Goal: Find specific page/section: Find specific page/section

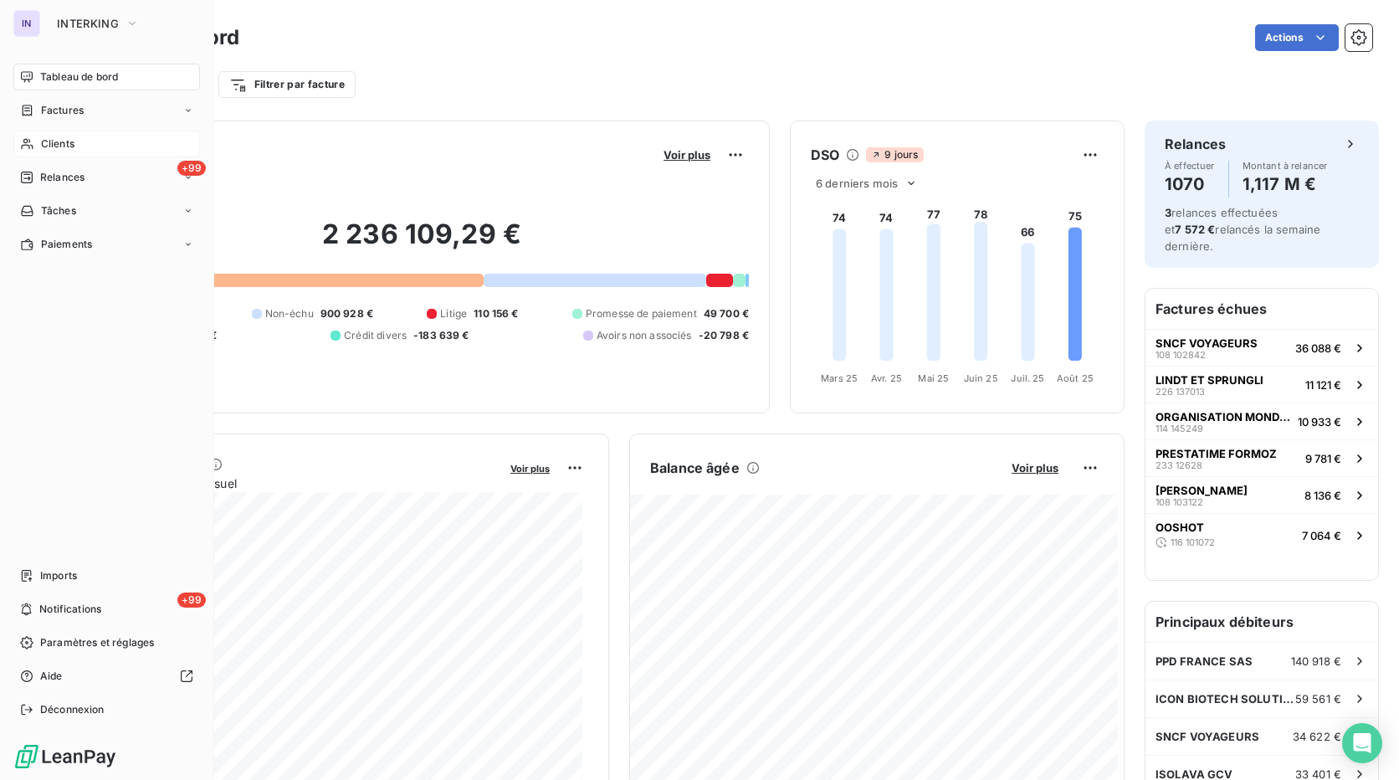
click at [64, 142] on span "Clients" at bounding box center [57, 143] width 33 height 15
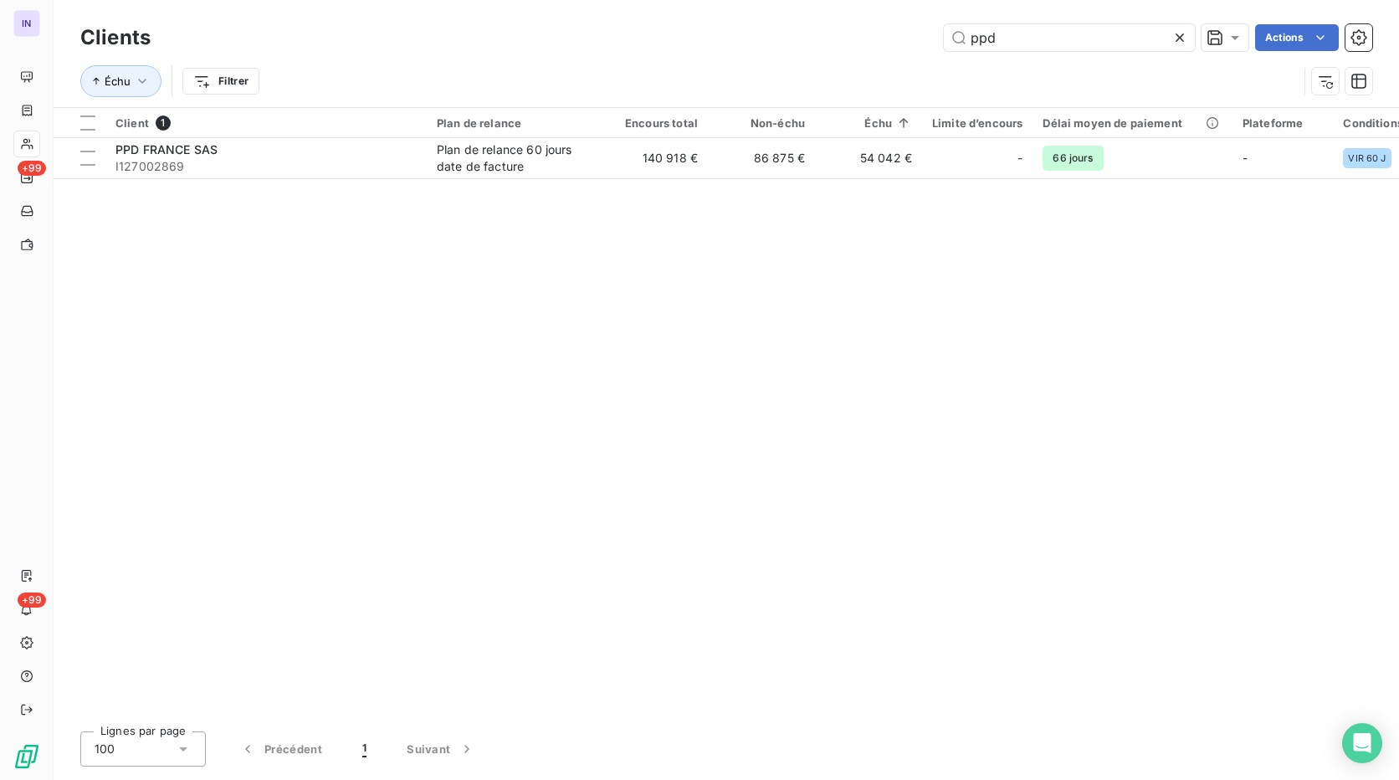
drag, startPoint x: 1031, startPoint y: 41, endPoint x: 598, endPoint y: 38, distance: 433.5
click at [598, 38] on div "ppd Actions" at bounding box center [772, 37] width 1202 height 27
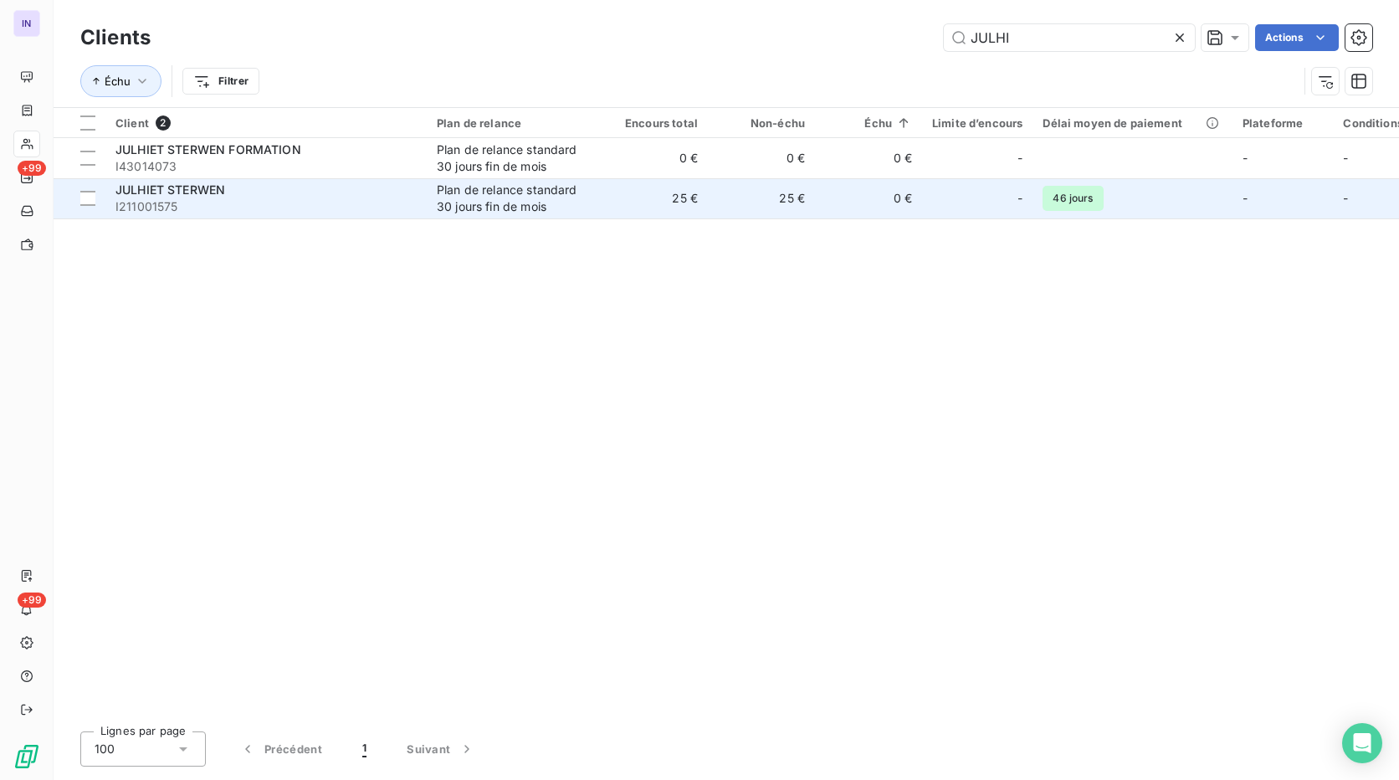
type input "JULHI"
click at [452, 194] on div "Plan de relance standard 30 jours fin de mois" at bounding box center [514, 198] width 154 height 33
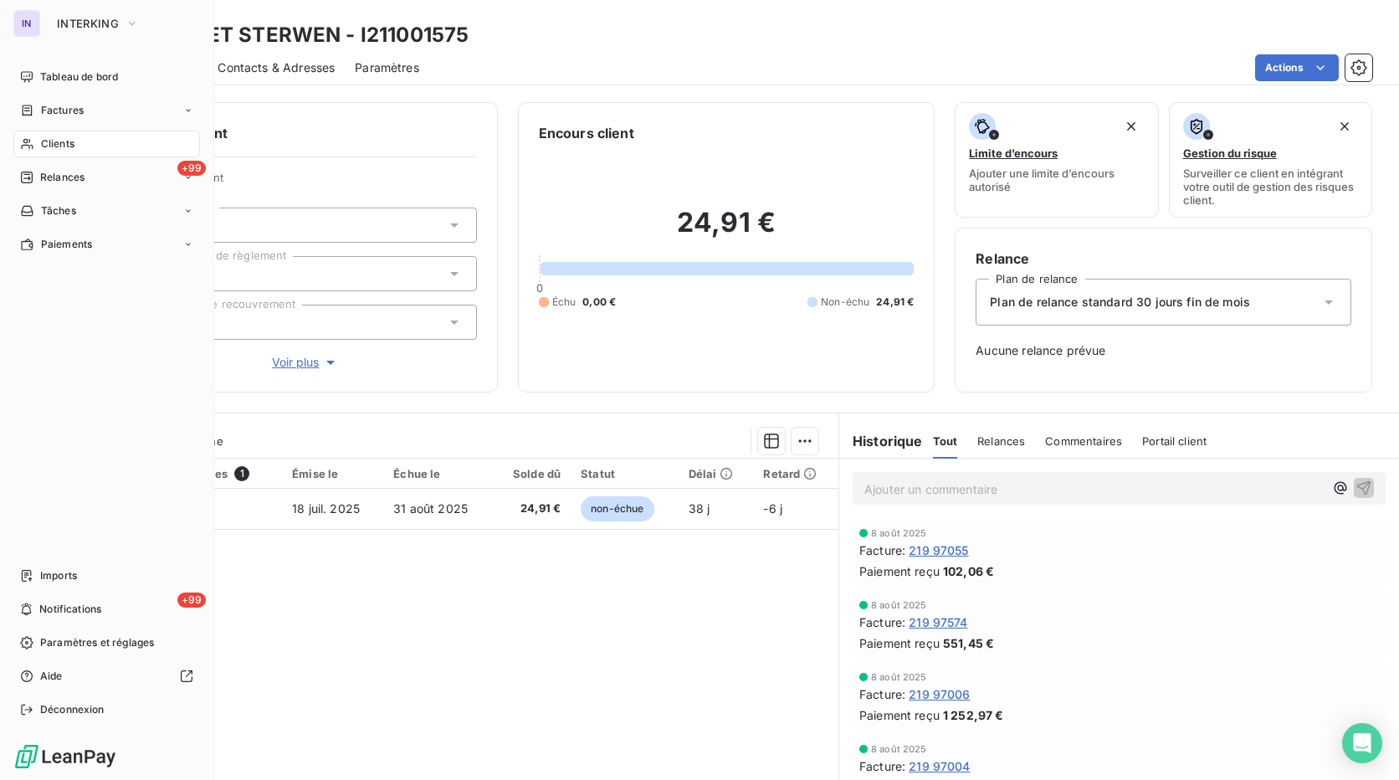
drag, startPoint x: 58, startPoint y: 146, endPoint x: 183, endPoint y: 148, distance: 125.5
click at [58, 146] on span "Clients" at bounding box center [57, 143] width 33 height 15
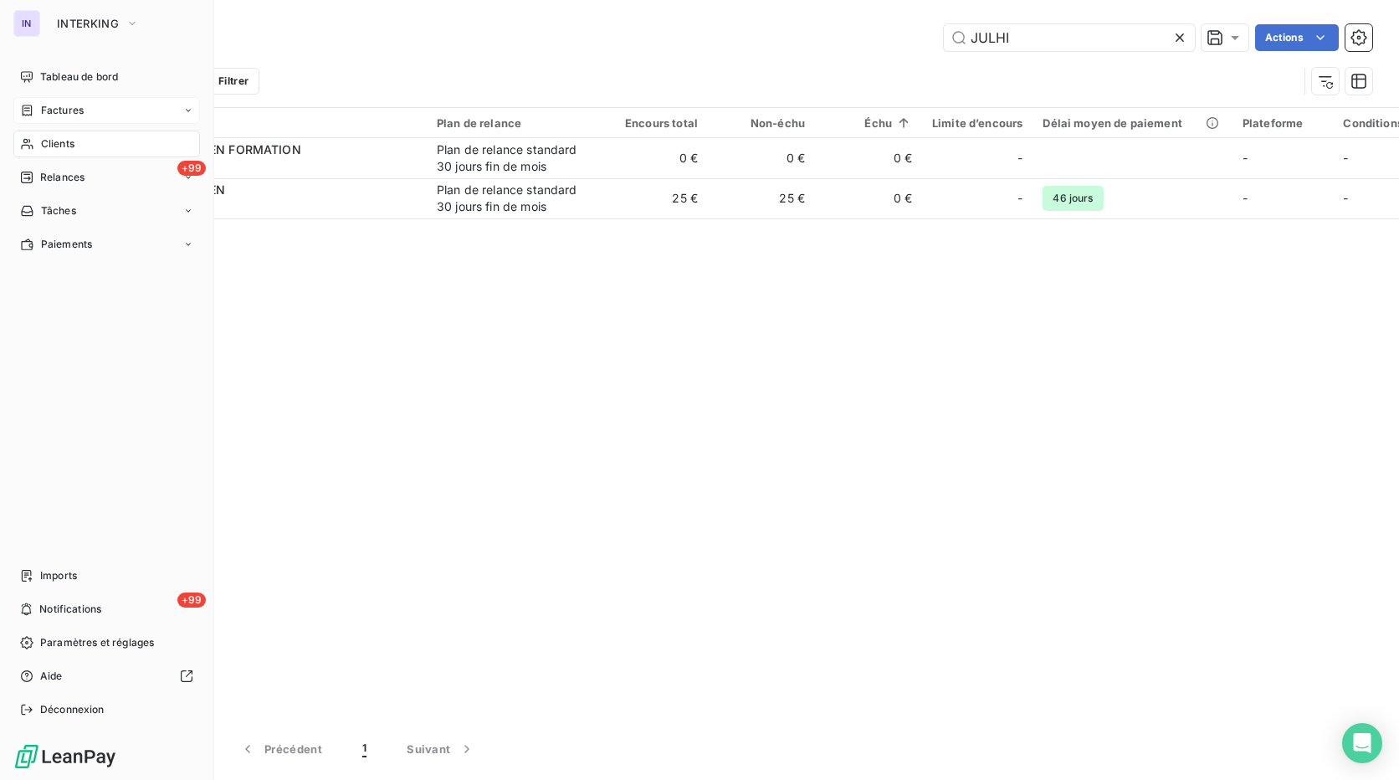
click at [71, 110] on span "Factures" at bounding box center [62, 110] width 43 height 15
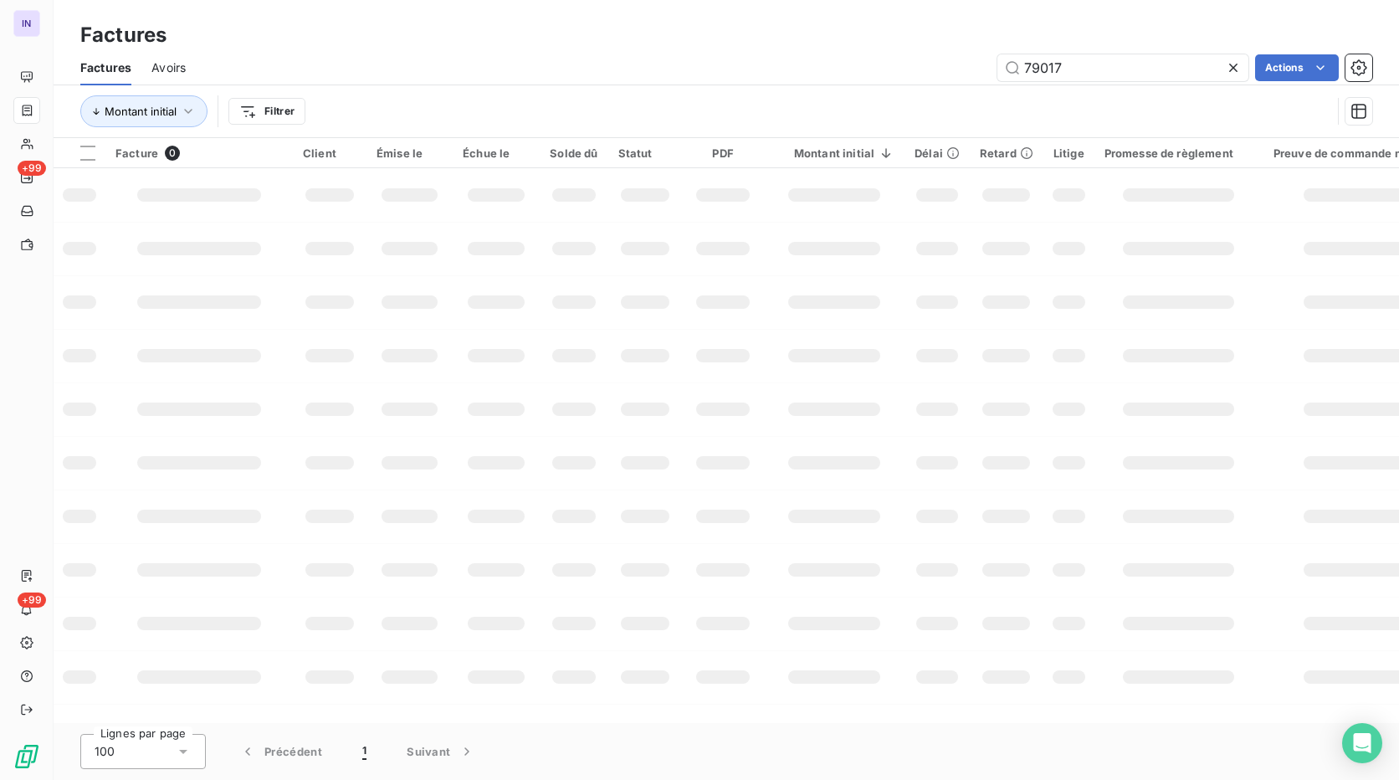
drag, startPoint x: 743, startPoint y: 114, endPoint x: 716, endPoint y: 124, distance: 29.4
click at [716, 124] on div "Factures Avoirs 79017 Actions Montant initial Filtrer" at bounding box center [727, 93] width 1346 height 87
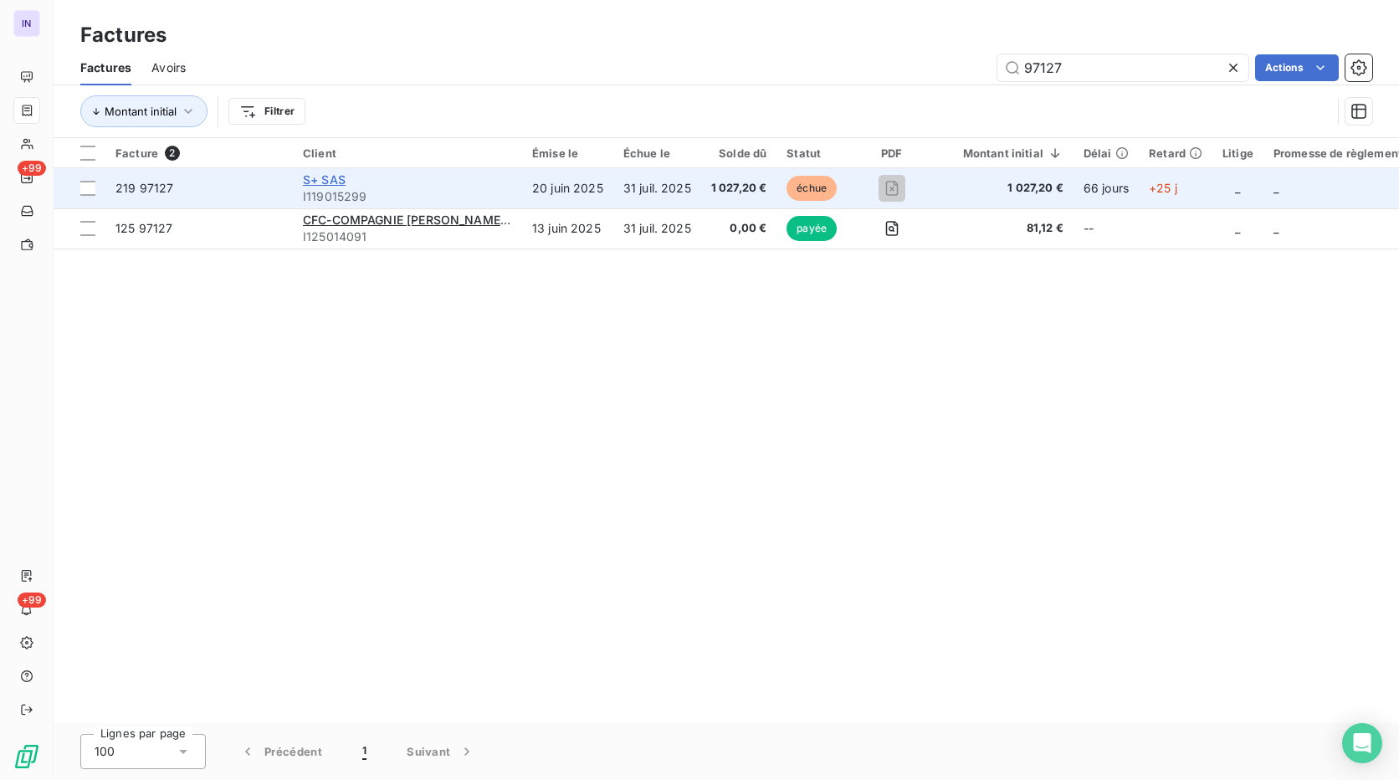
type input "97127"
click at [325, 178] on span "S+ SAS" at bounding box center [324, 179] width 43 height 14
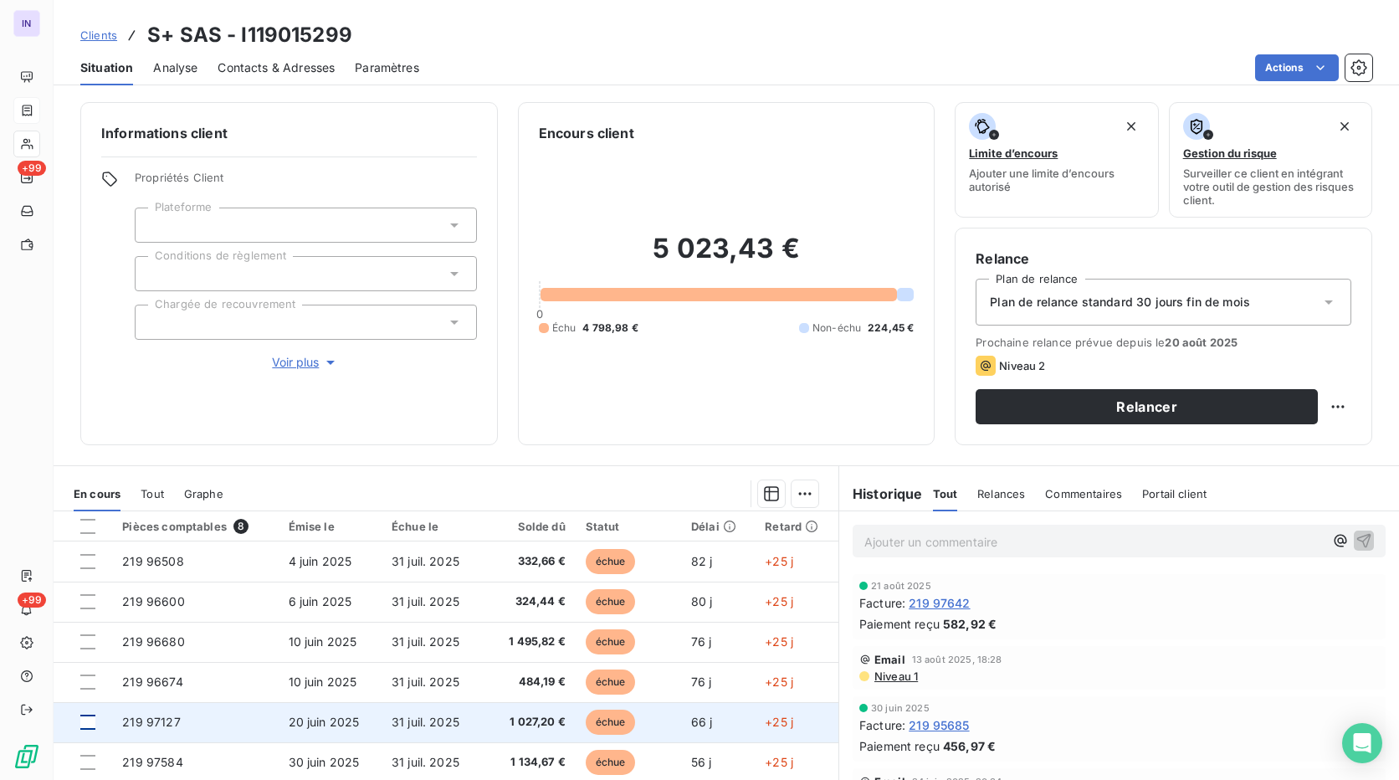
click at [90, 721] on div at bounding box center [87, 722] width 15 height 15
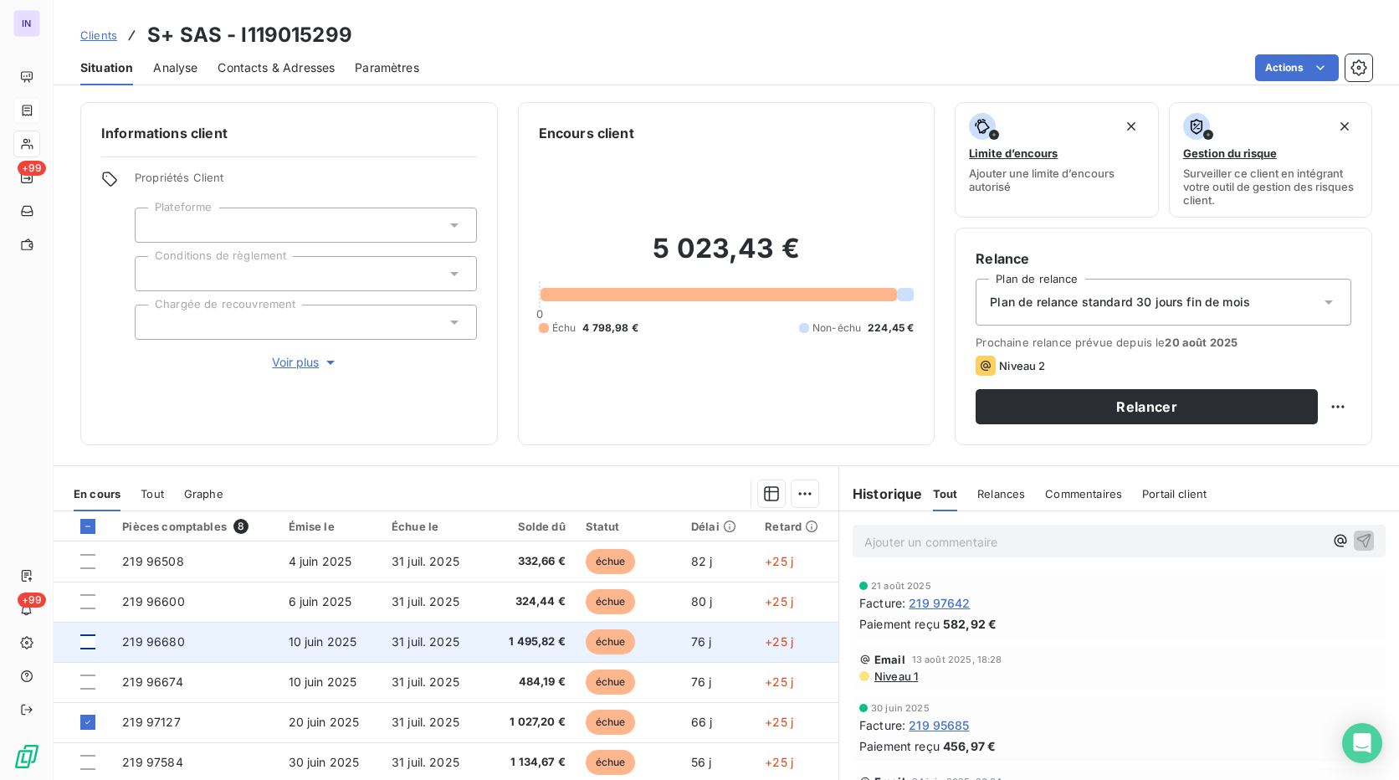
click at [87, 644] on div at bounding box center [87, 641] width 15 height 15
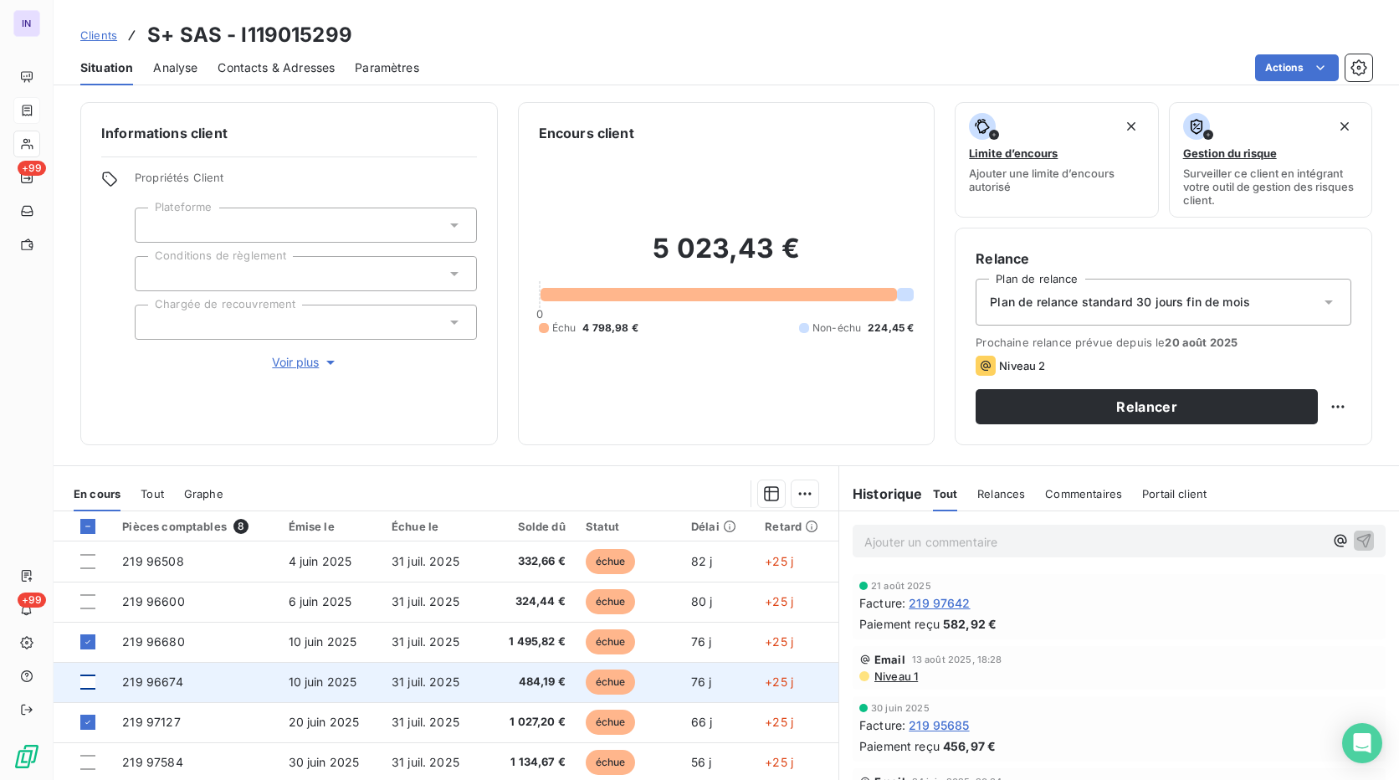
click at [87, 685] on div at bounding box center [87, 682] width 15 height 15
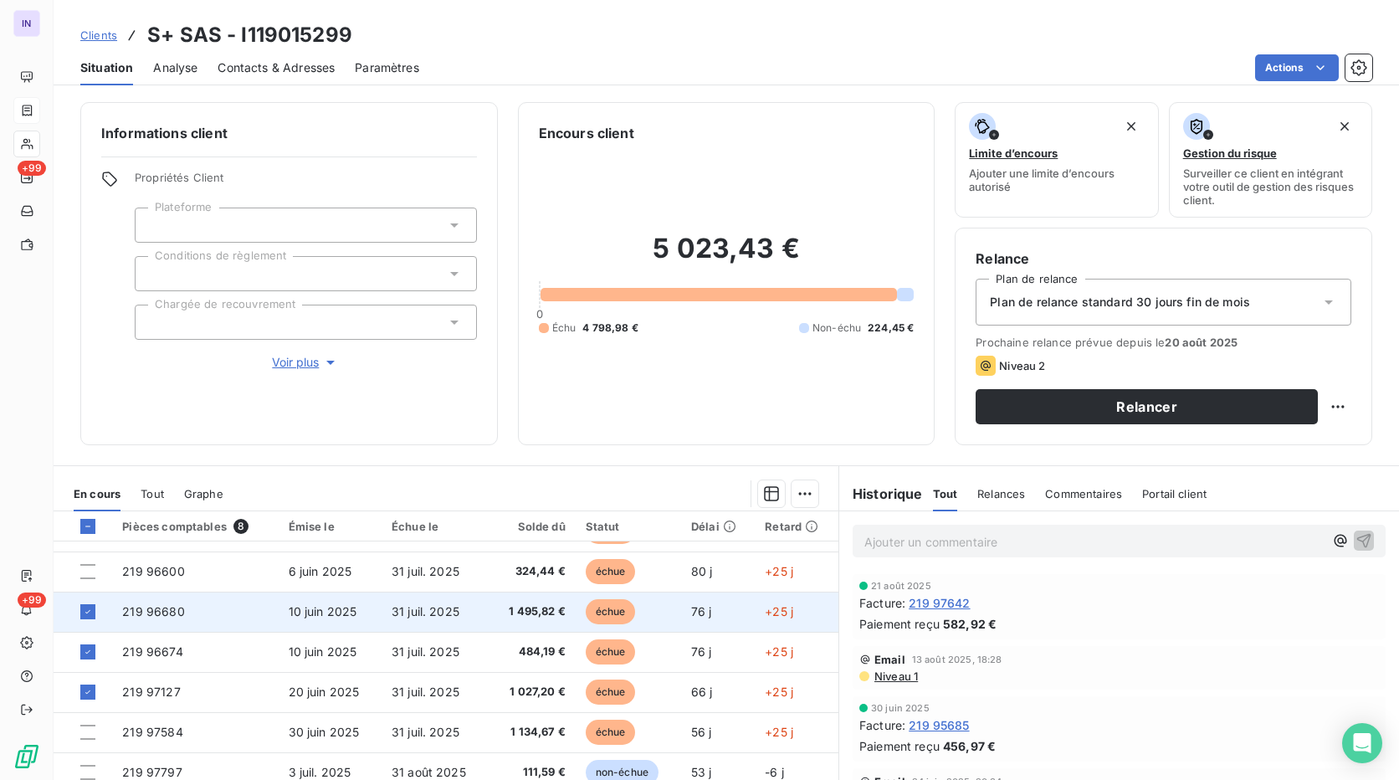
scroll to position [104, 0]
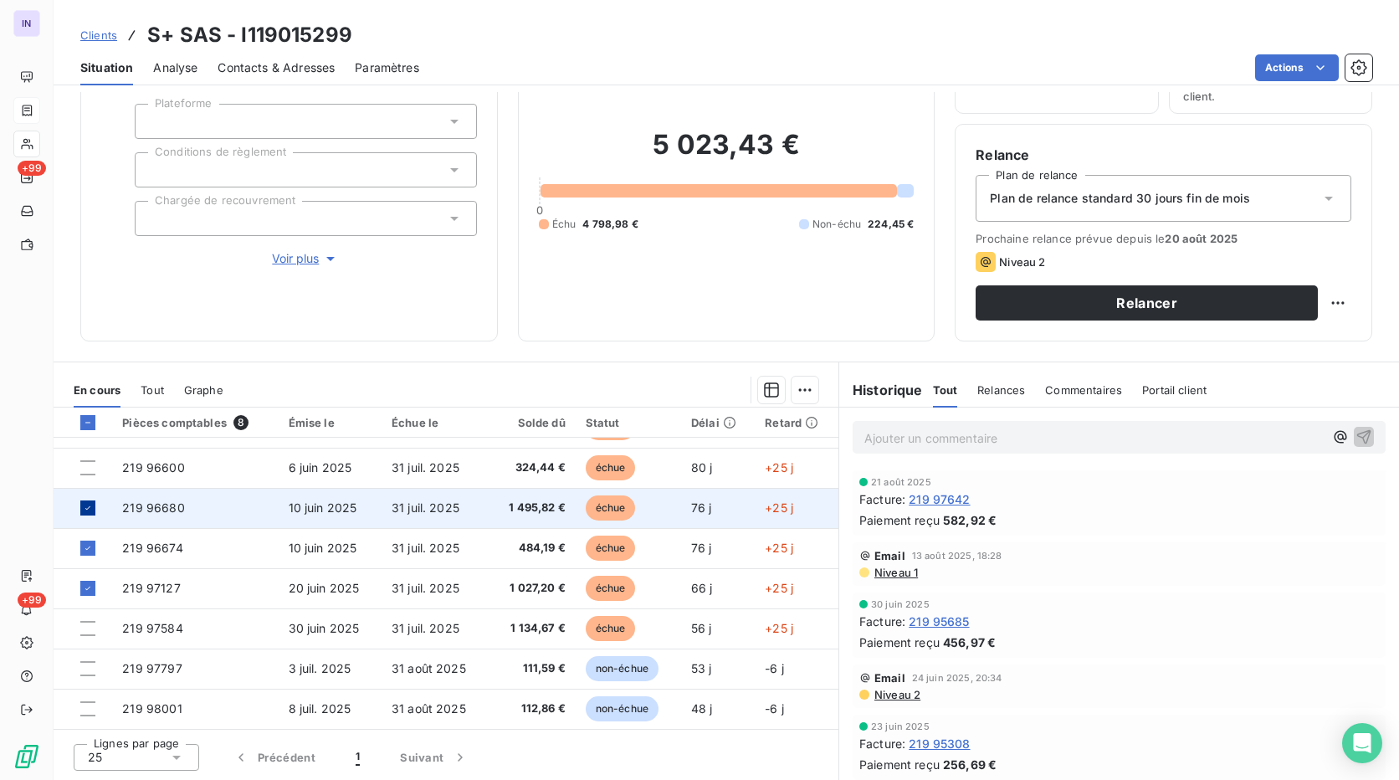
click at [88, 505] on icon at bounding box center [88, 508] width 10 height 10
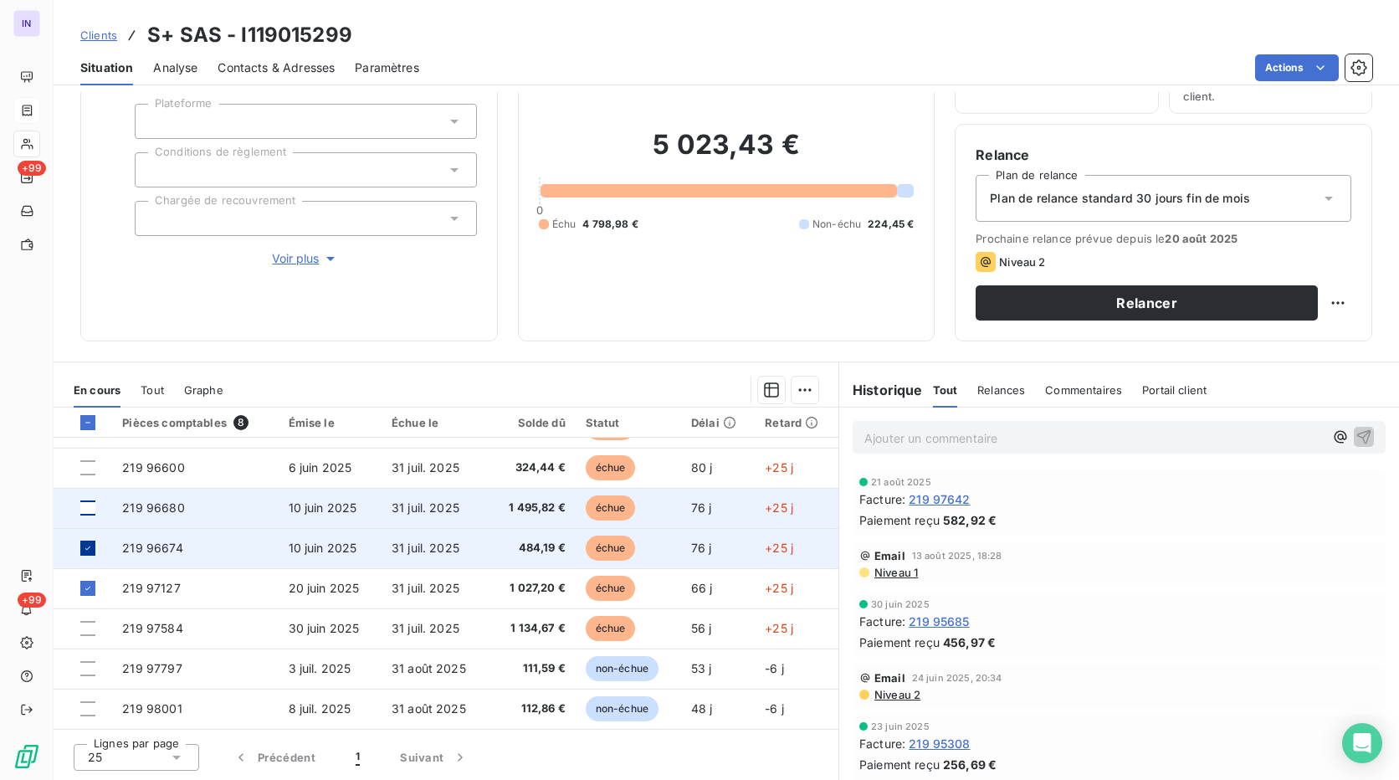
click at [91, 541] on td at bounding box center [83, 548] width 59 height 40
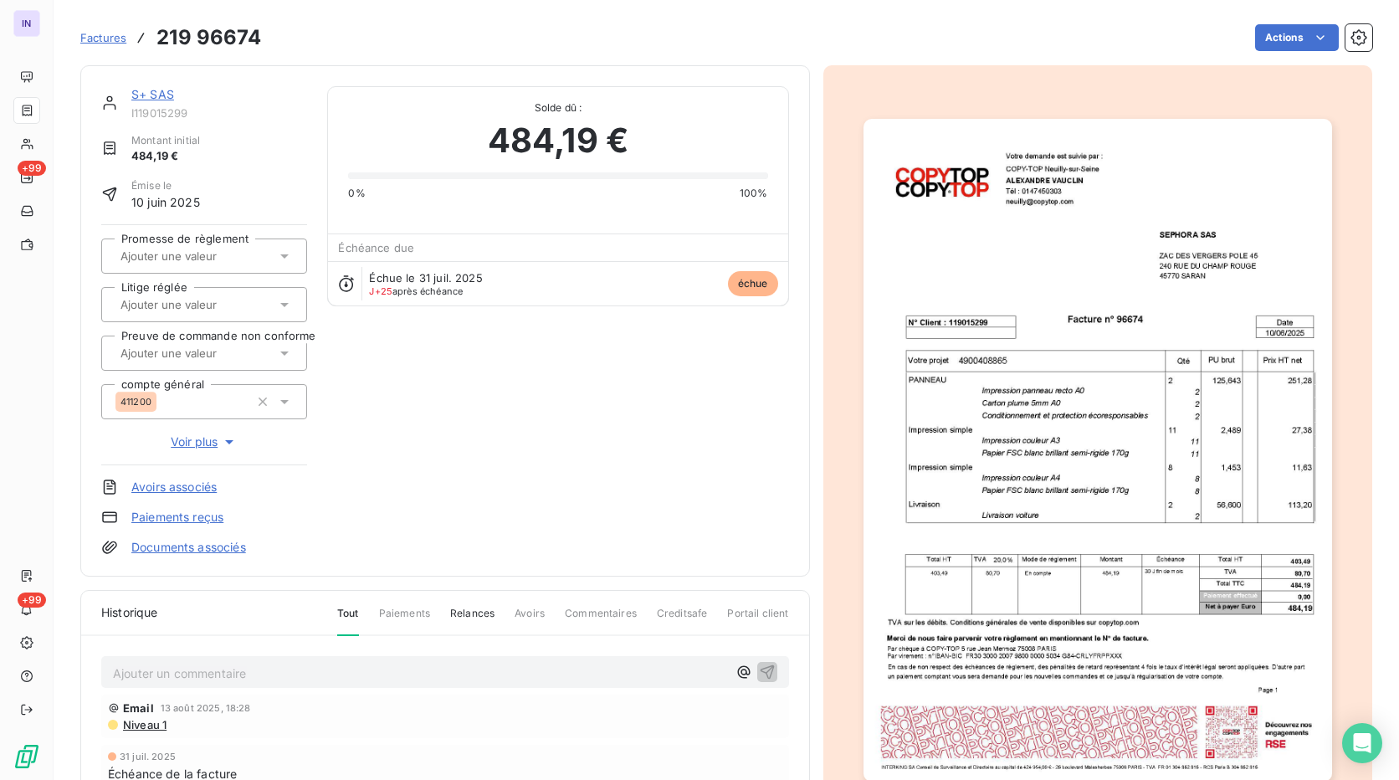
click at [152, 95] on link "S+ SAS" at bounding box center [152, 94] width 43 height 14
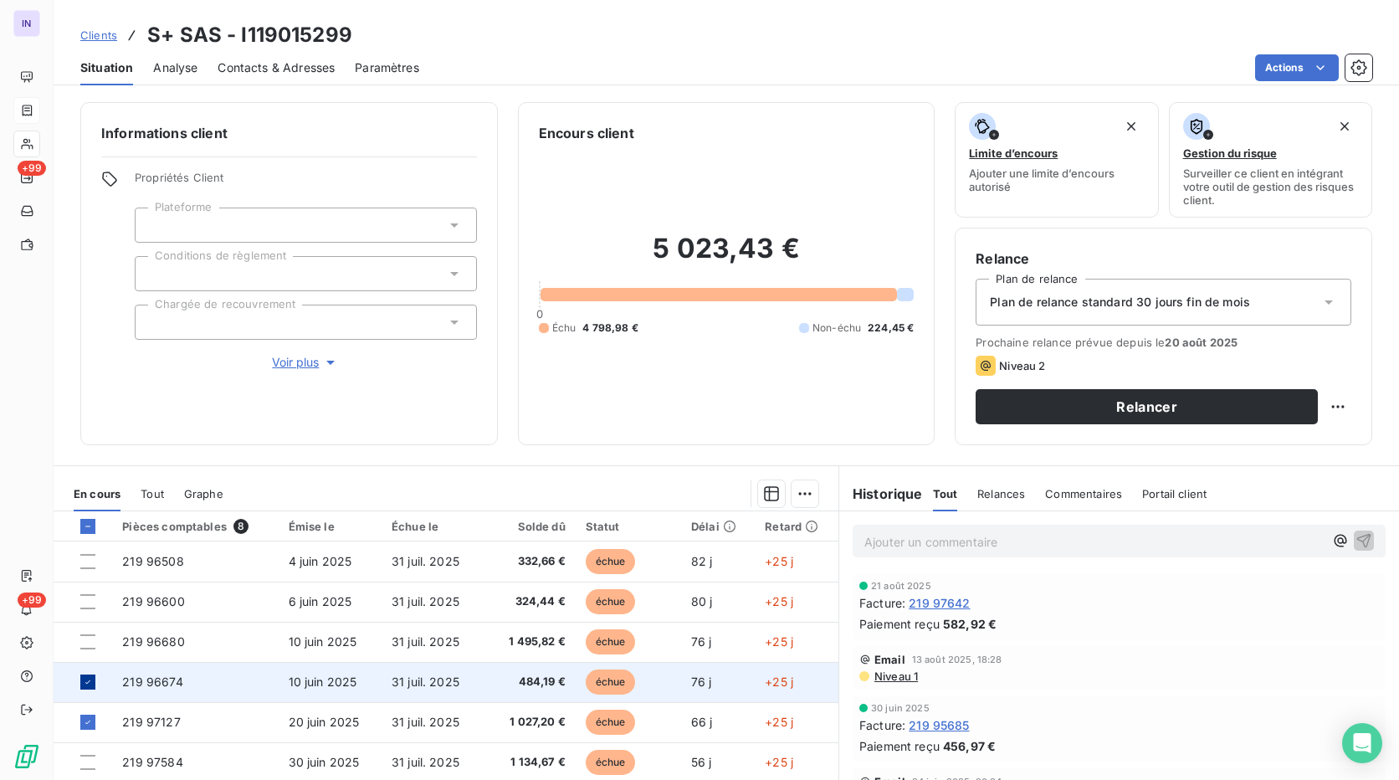
click at [86, 684] on icon at bounding box center [88, 682] width 10 height 10
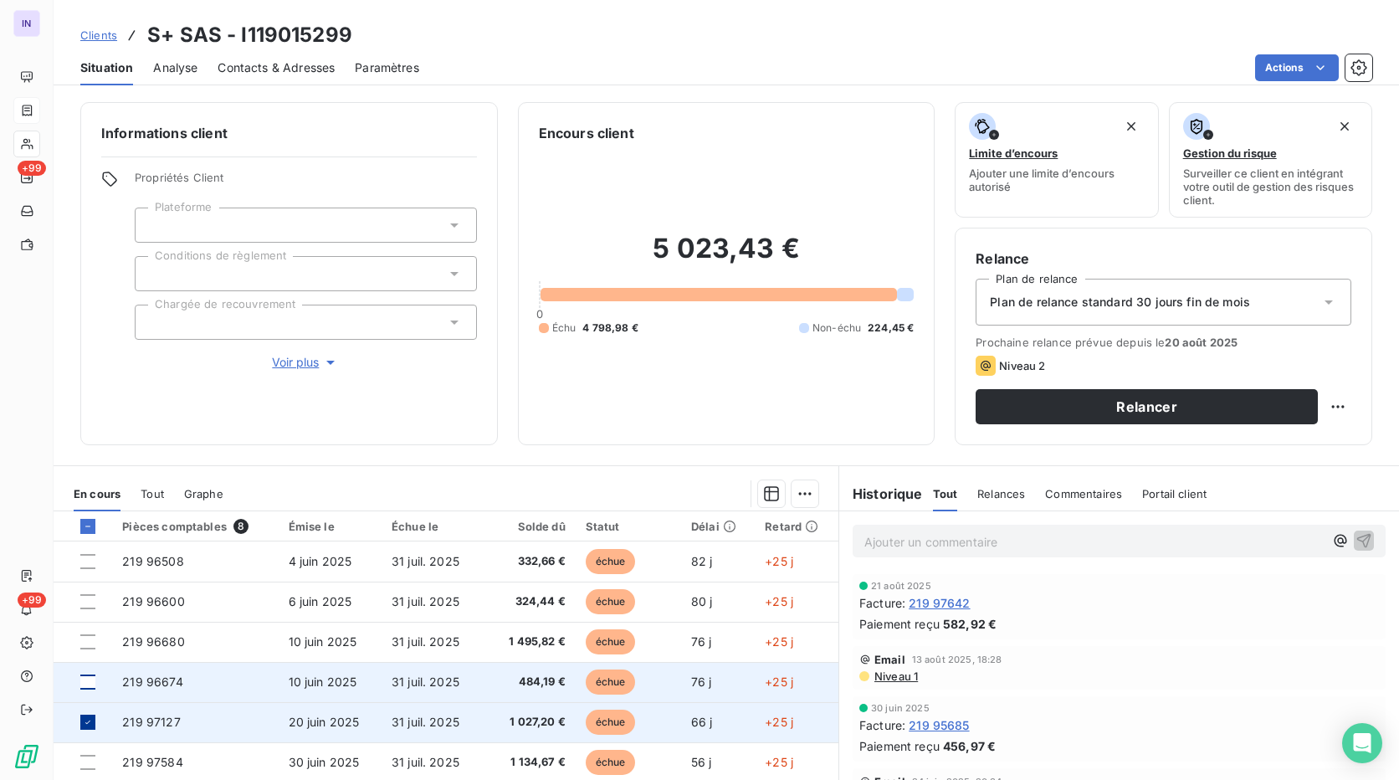
click at [90, 720] on icon at bounding box center [88, 722] width 10 height 10
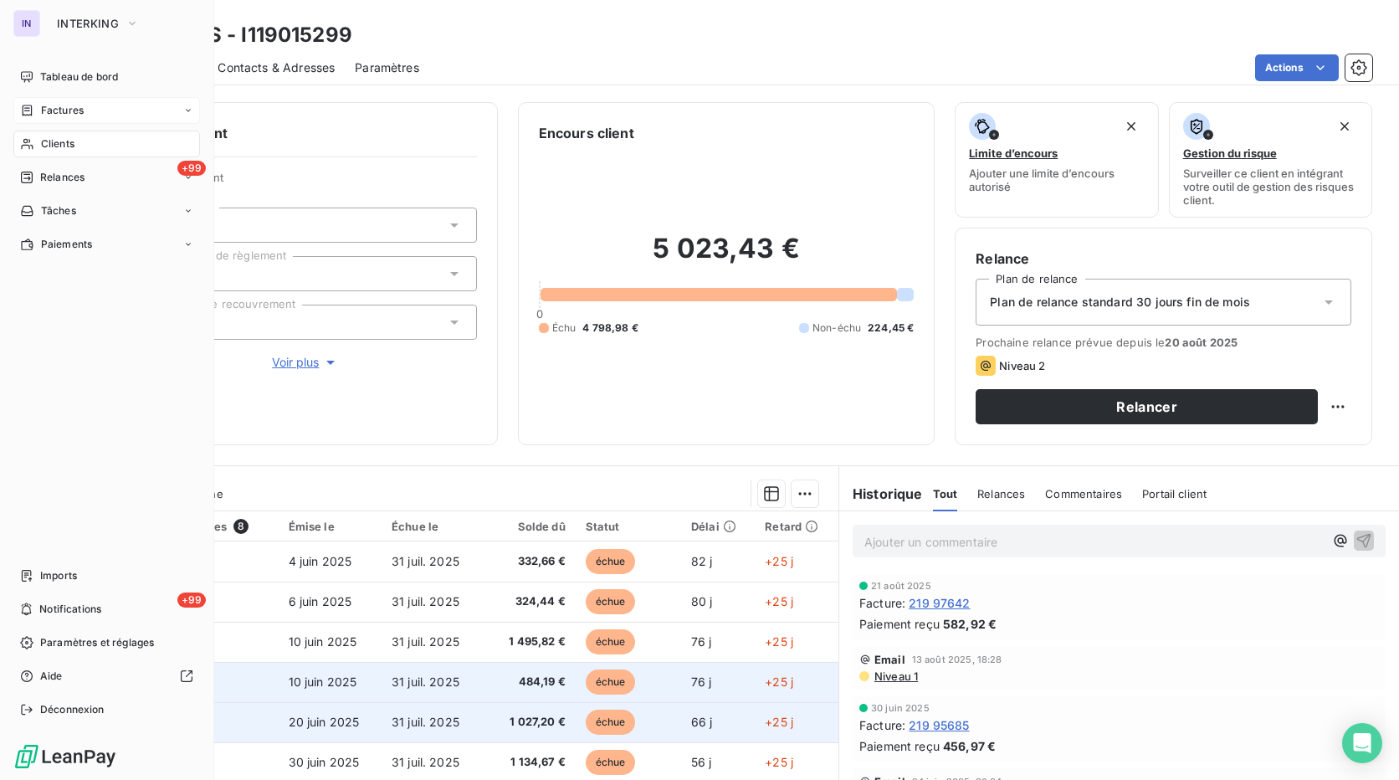
click at [69, 110] on span "Factures" at bounding box center [62, 110] width 43 height 15
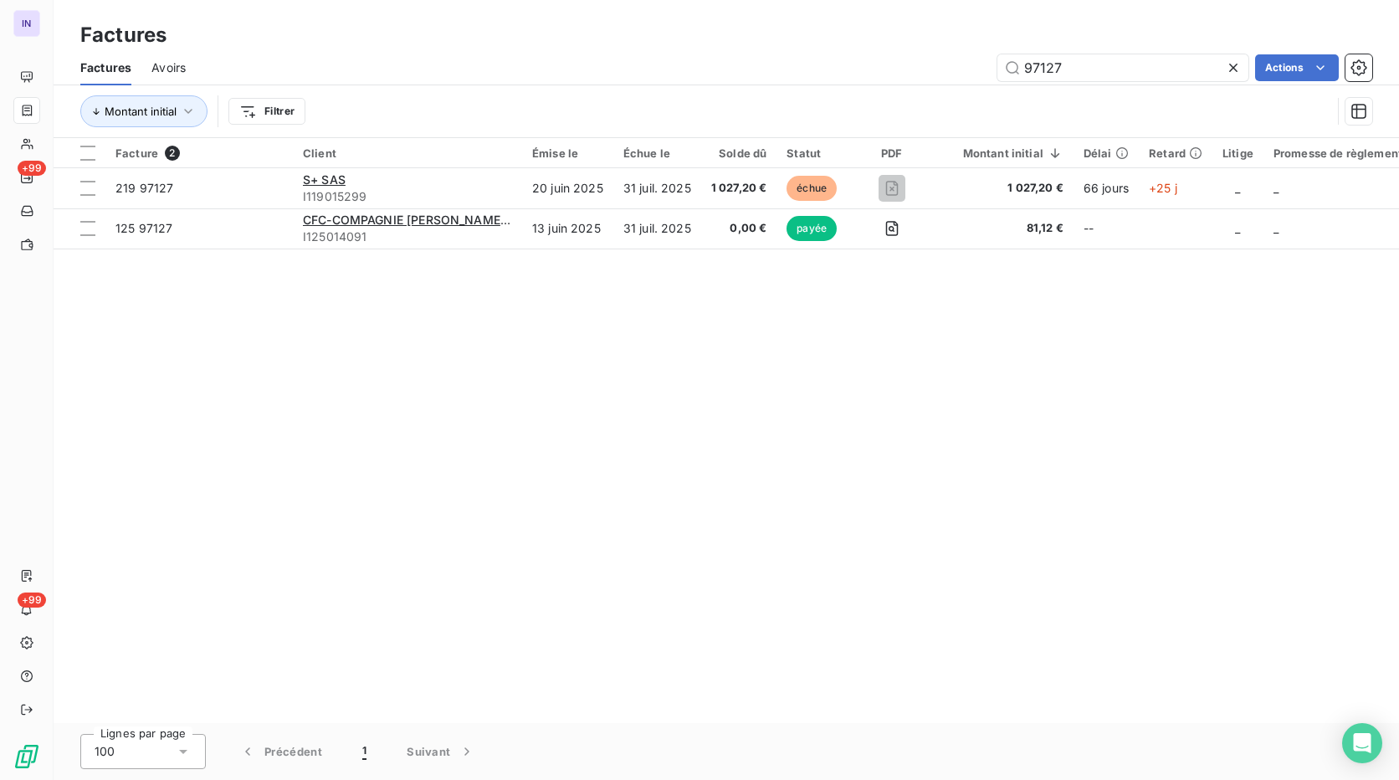
drag, startPoint x: 1074, startPoint y: 61, endPoint x: 728, endPoint y: 50, distance: 345.8
click at [711, 50] on div "Factures Avoirs 97127 Actions" at bounding box center [727, 67] width 1346 height 35
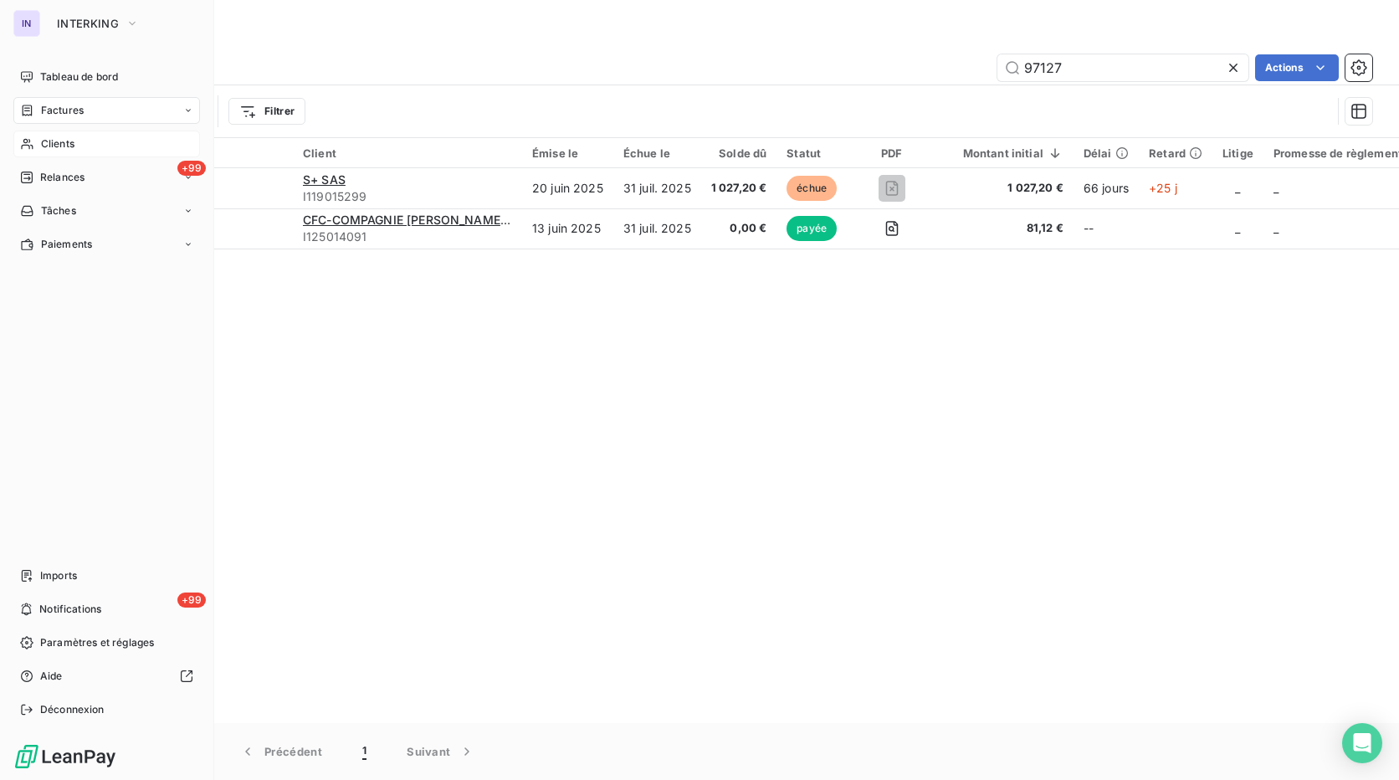
click at [51, 141] on span "Clients" at bounding box center [57, 143] width 33 height 15
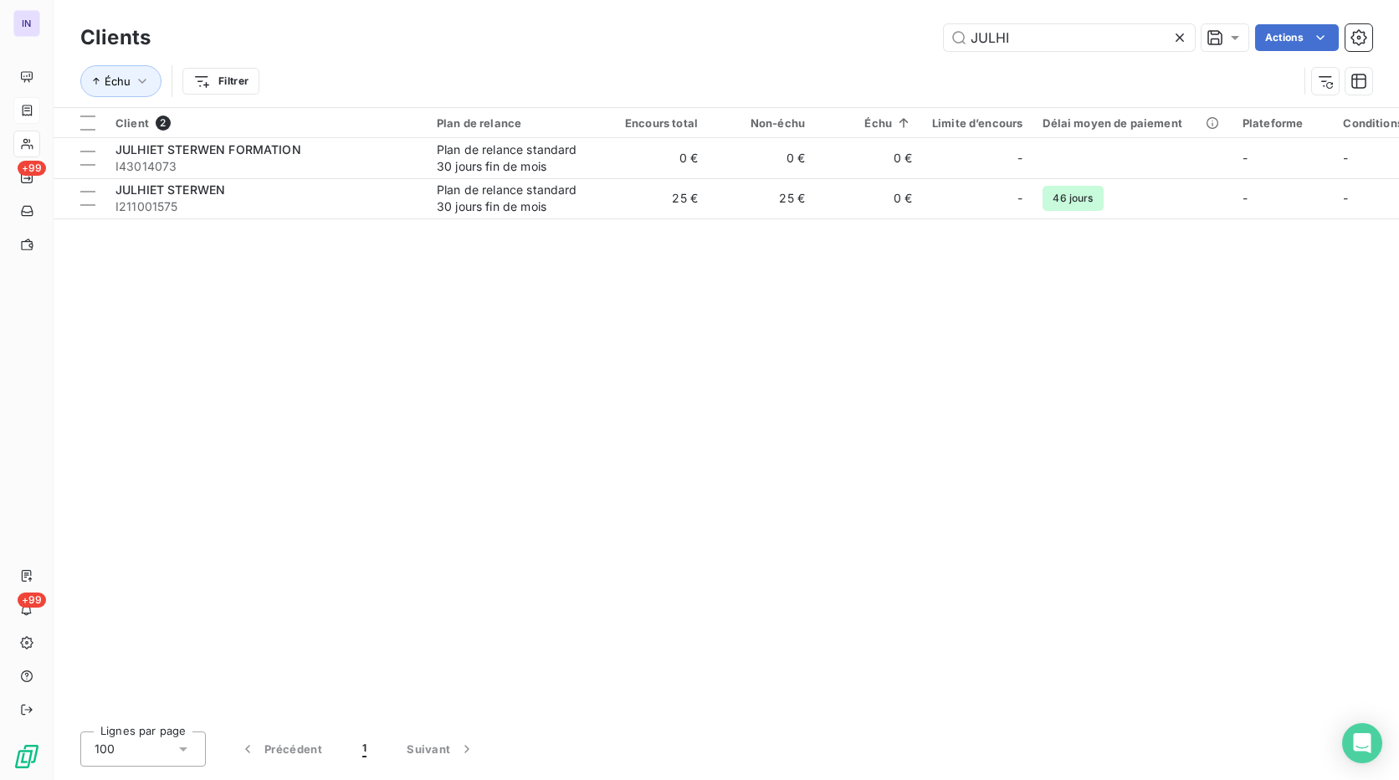
drag, startPoint x: 1086, startPoint y: 39, endPoint x: 757, endPoint y: 25, distance: 330.0
click at [741, 21] on div "Clients JULHI Actions" at bounding box center [726, 37] width 1292 height 35
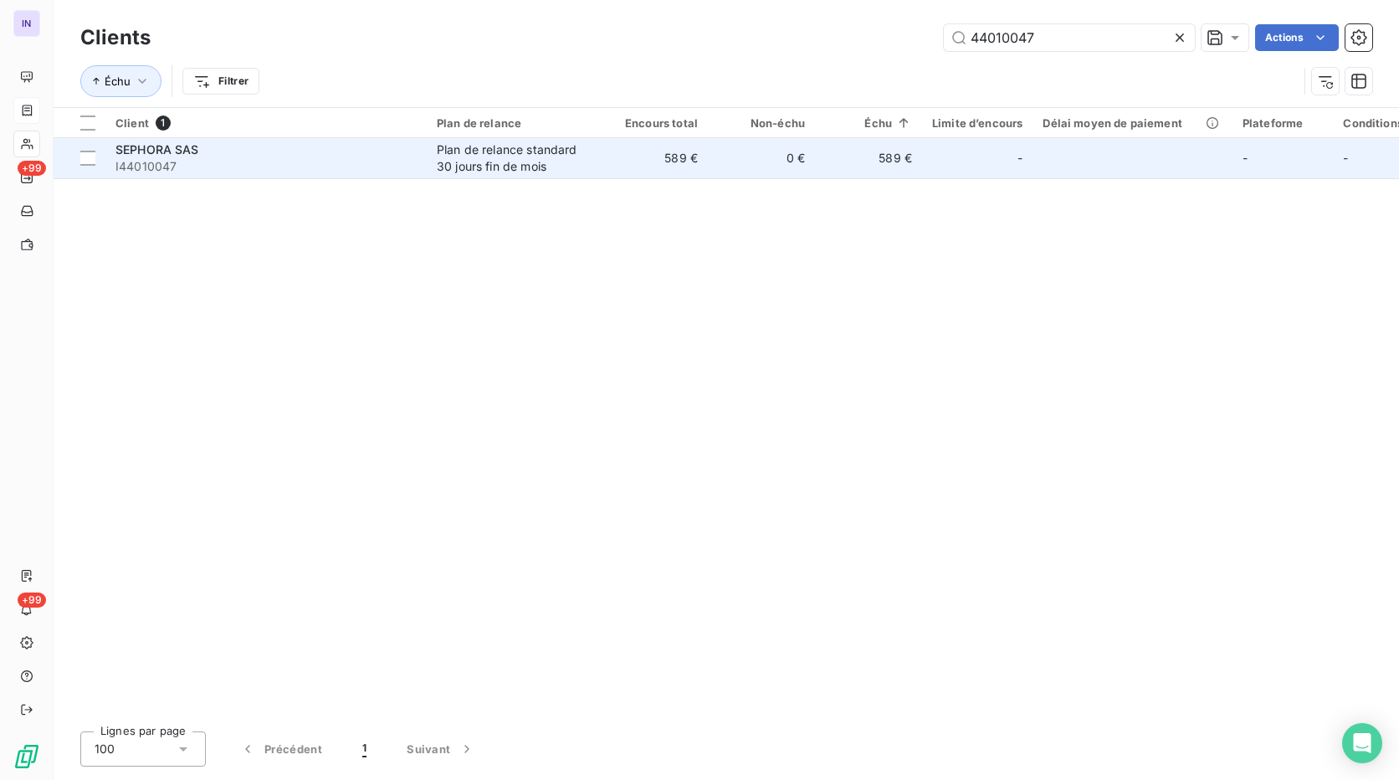
type input "44010047"
click at [430, 167] on td "Plan de relance standard 30 jours fin de mois" at bounding box center [514, 158] width 174 height 40
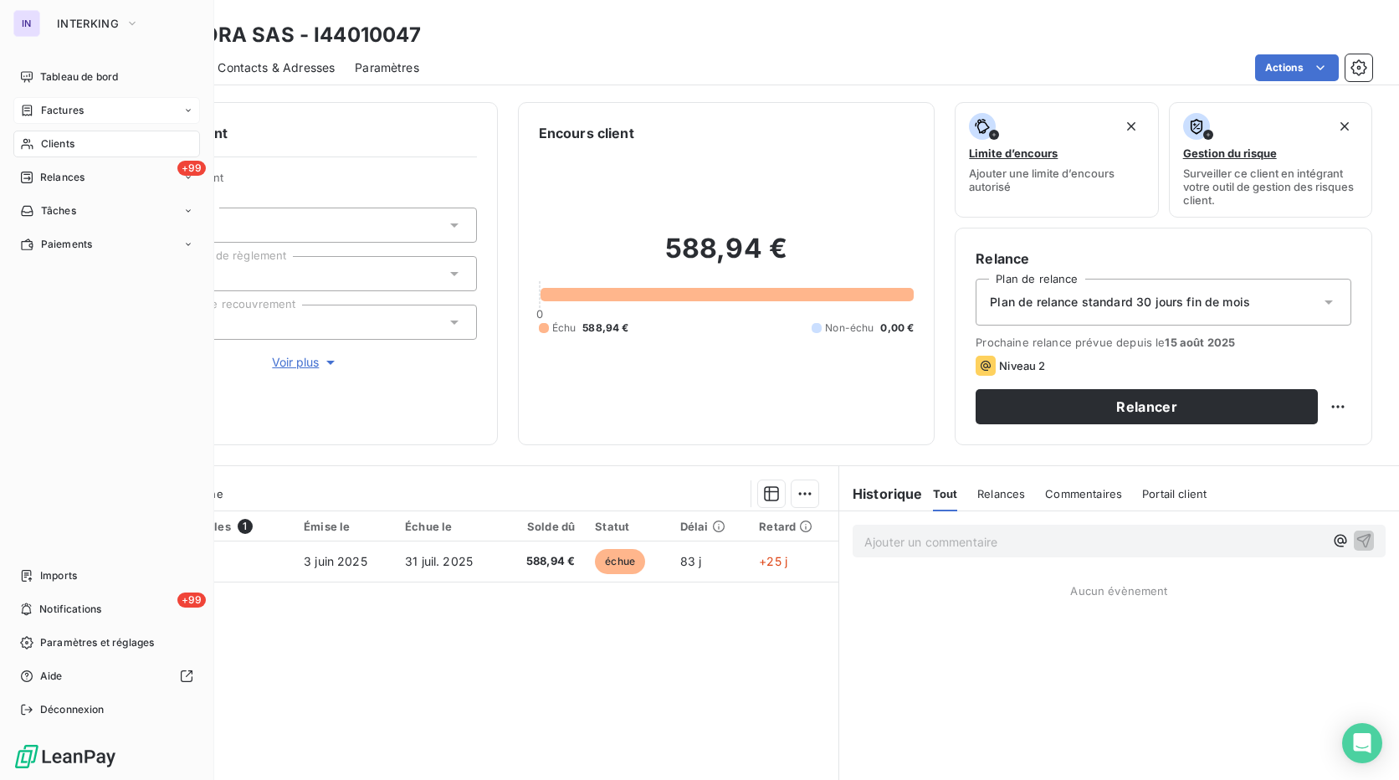
click at [49, 143] on span "Clients" at bounding box center [57, 143] width 33 height 15
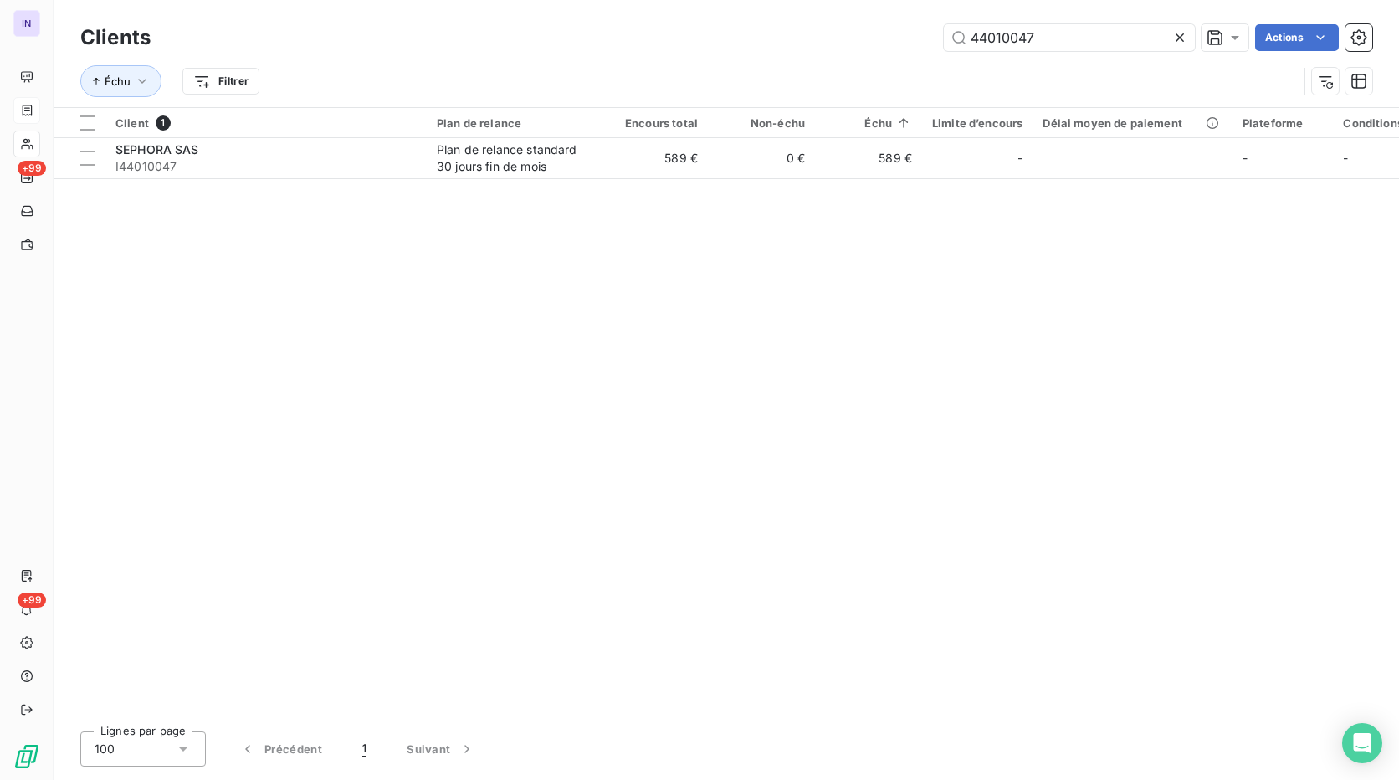
drag, startPoint x: 946, startPoint y: 34, endPoint x: 906, endPoint y: 38, distance: 39.6
click at [906, 38] on div "Clients 44010047 Actions Échu Filtrer" at bounding box center [727, 53] width 1346 height 107
drag, startPoint x: 906, startPoint y: 38, endPoint x: 1147, endPoint y: 208, distance: 293.7
click at [1131, 331] on div "Client 1 Plan de relance Encours total Non-échu Échu Limite d’encours Délai moy…" at bounding box center [727, 413] width 1346 height 610
drag, startPoint x: 1054, startPoint y: 36, endPoint x: 833, endPoint y: 35, distance: 220.9
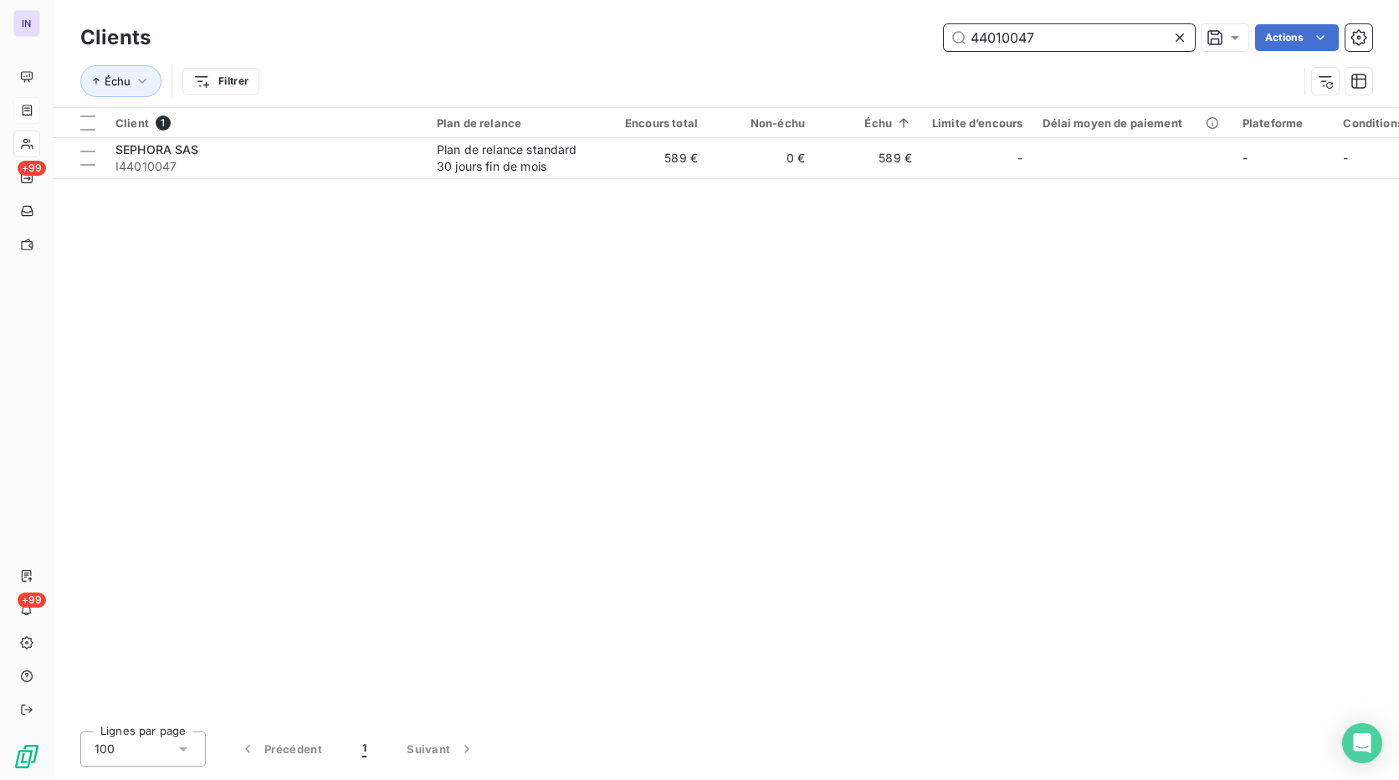
click at [833, 35] on div "44010047 Actions" at bounding box center [772, 37] width 1202 height 27
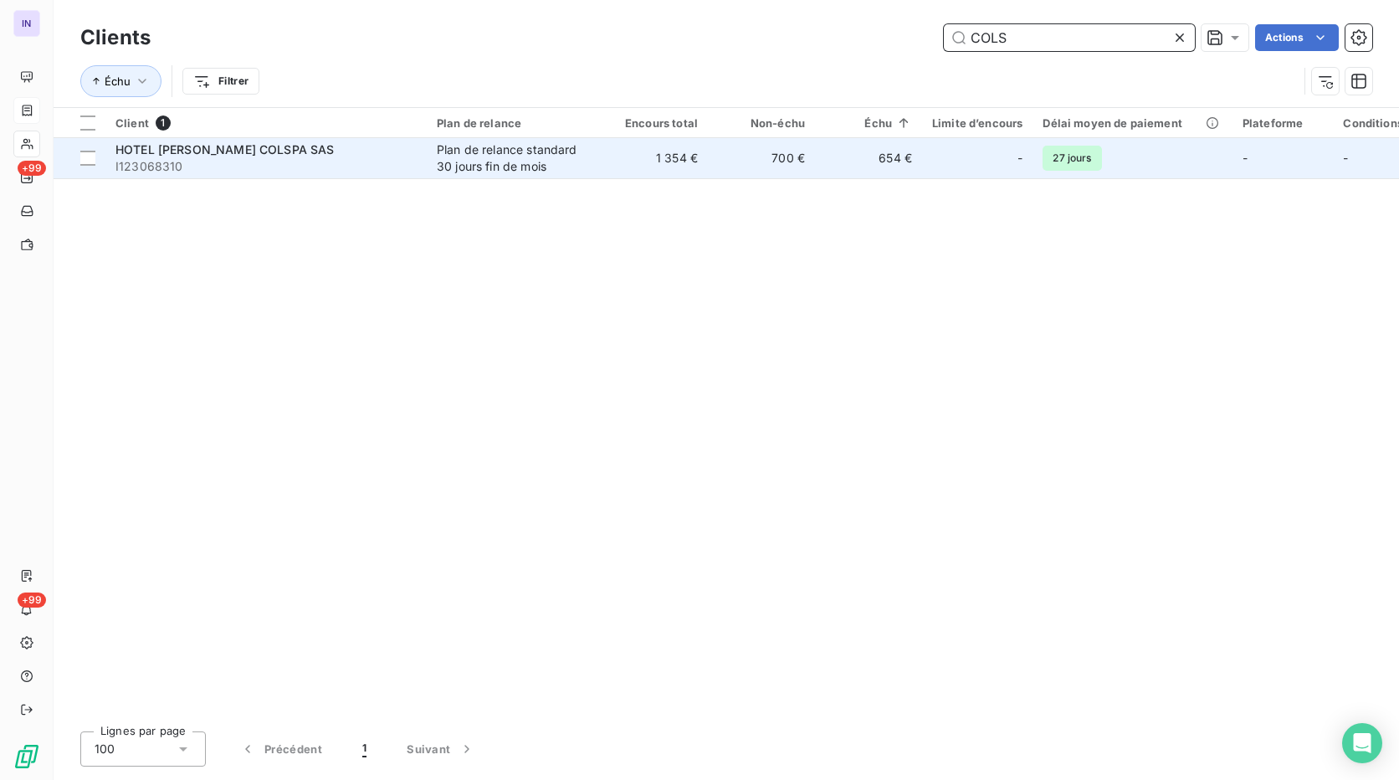
type input "COLS"
click at [402, 162] on span "I123068310" at bounding box center [265, 166] width 301 height 17
